Goal: Find specific page/section: Find specific page/section

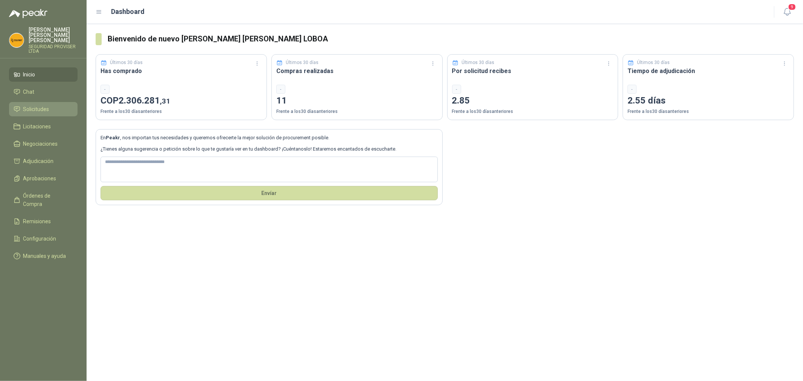
click at [44, 105] on span "Solicitudes" at bounding box center [36, 109] width 26 height 8
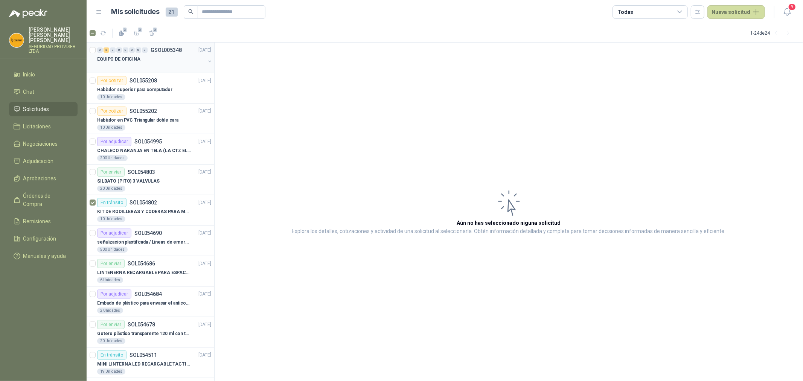
click at [164, 64] on div at bounding box center [151, 67] width 108 height 6
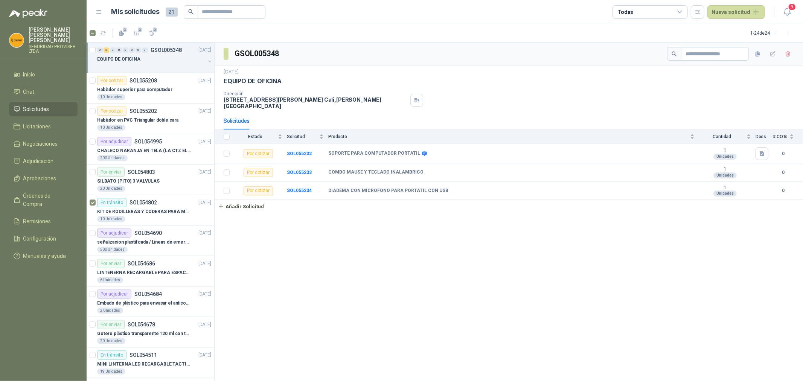
click at [35, 107] on span "Solicitudes" at bounding box center [36, 109] width 26 height 8
